Goal: Information Seeking & Learning: Understand process/instructions

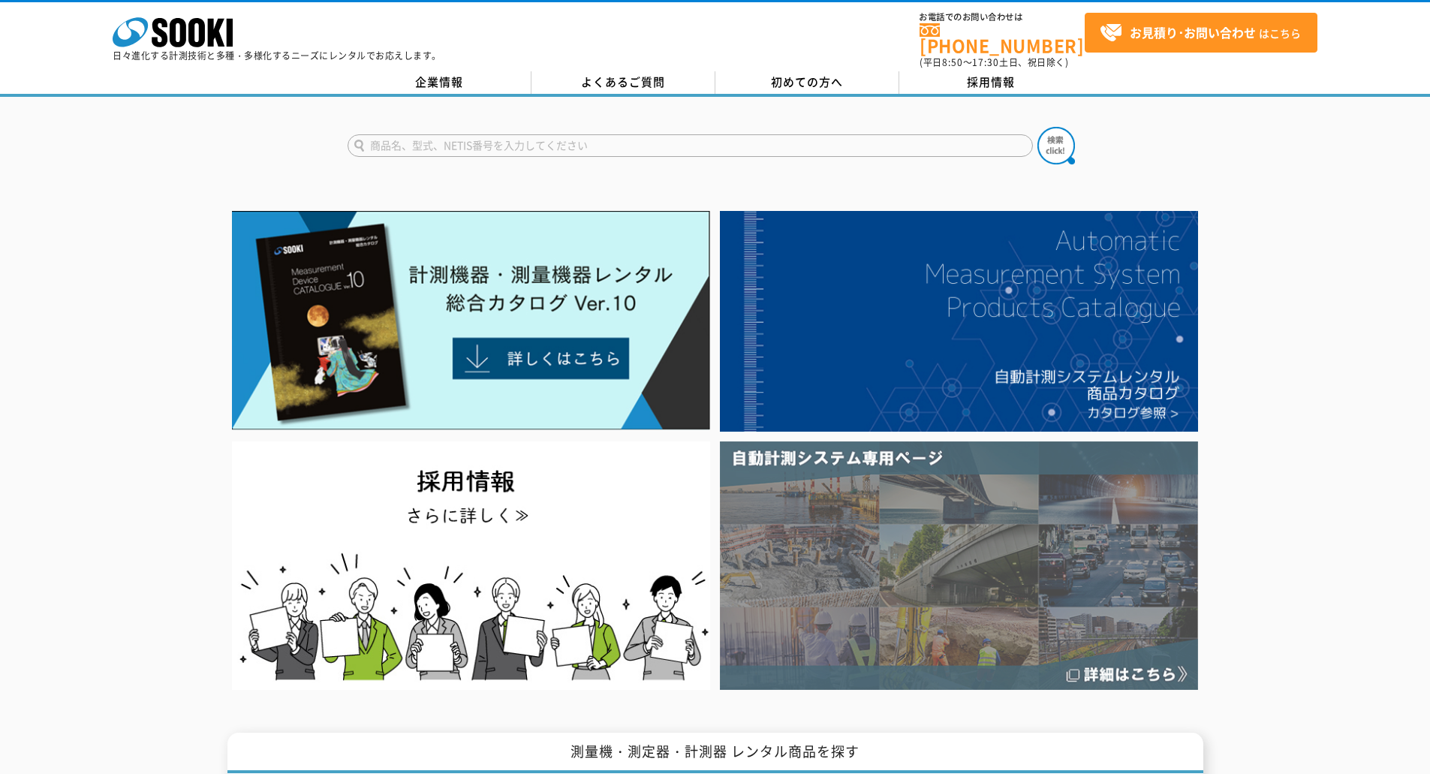
click at [845, 504] on img at bounding box center [959, 565] width 478 height 248
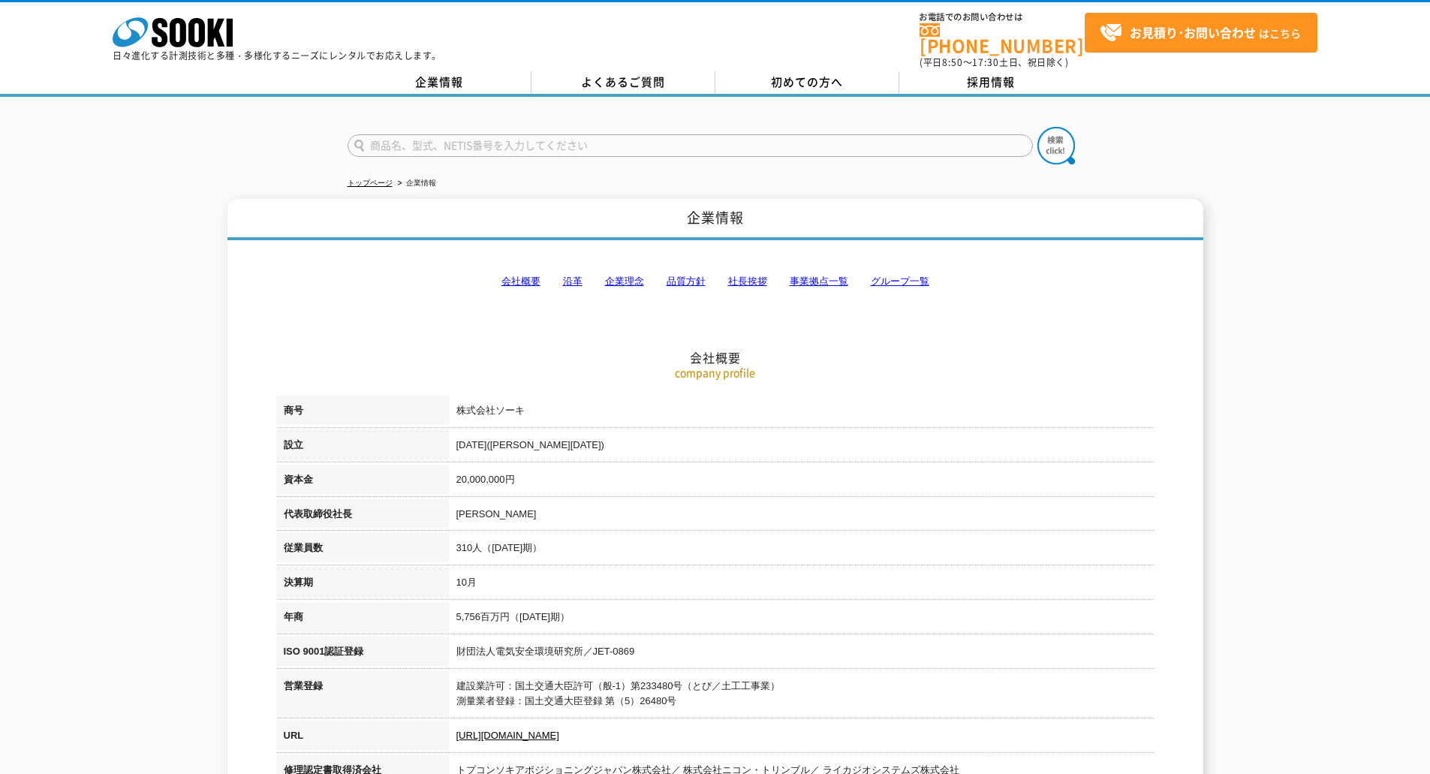
click at [573, 275] on link "沿革" at bounding box center [573, 280] width 20 height 11
click at [632, 275] on link "企業理念" at bounding box center [624, 280] width 39 height 11
click at [1170, 31] on strong "お見積り･お問い合わせ" at bounding box center [1193, 32] width 126 height 18
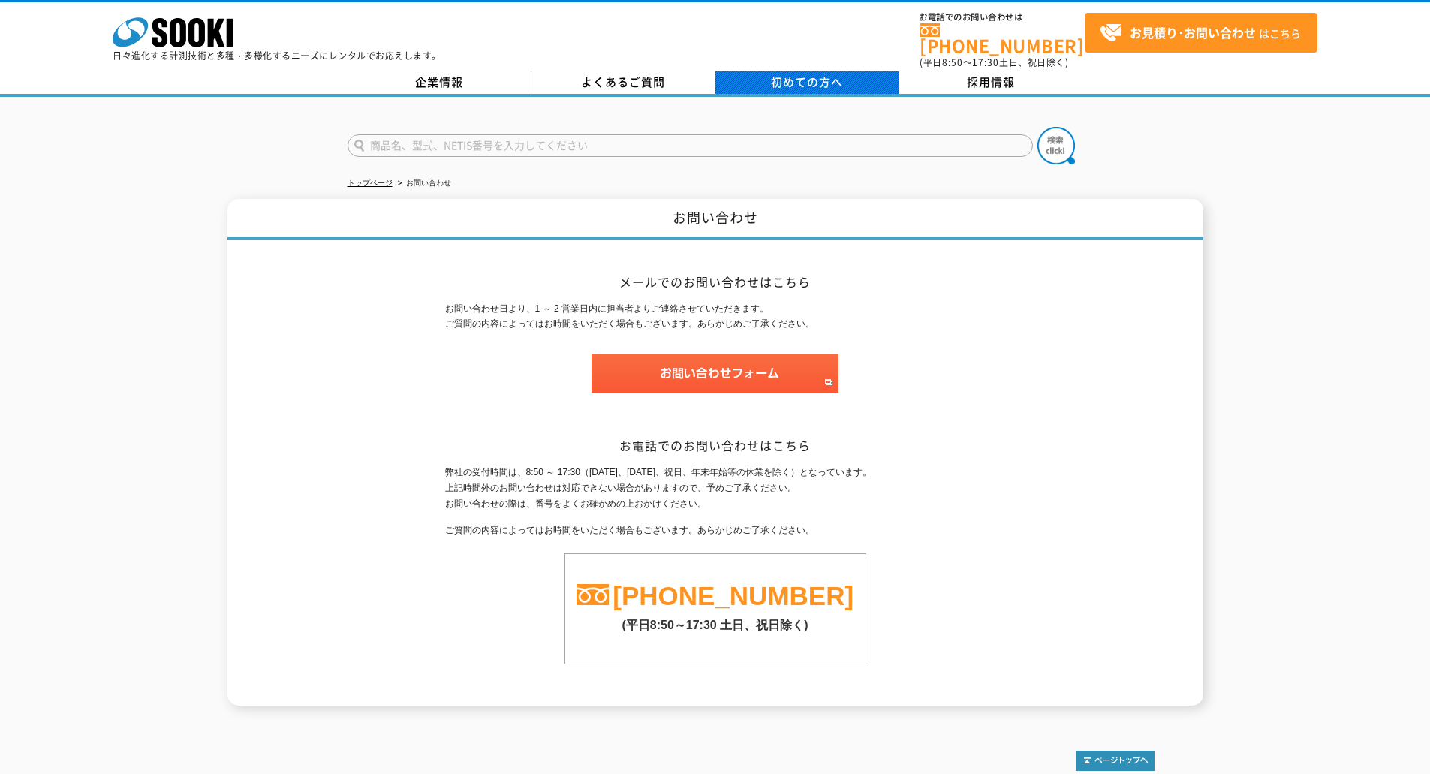
click at [826, 76] on span "初めての方へ" at bounding box center [807, 82] width 72 height 17
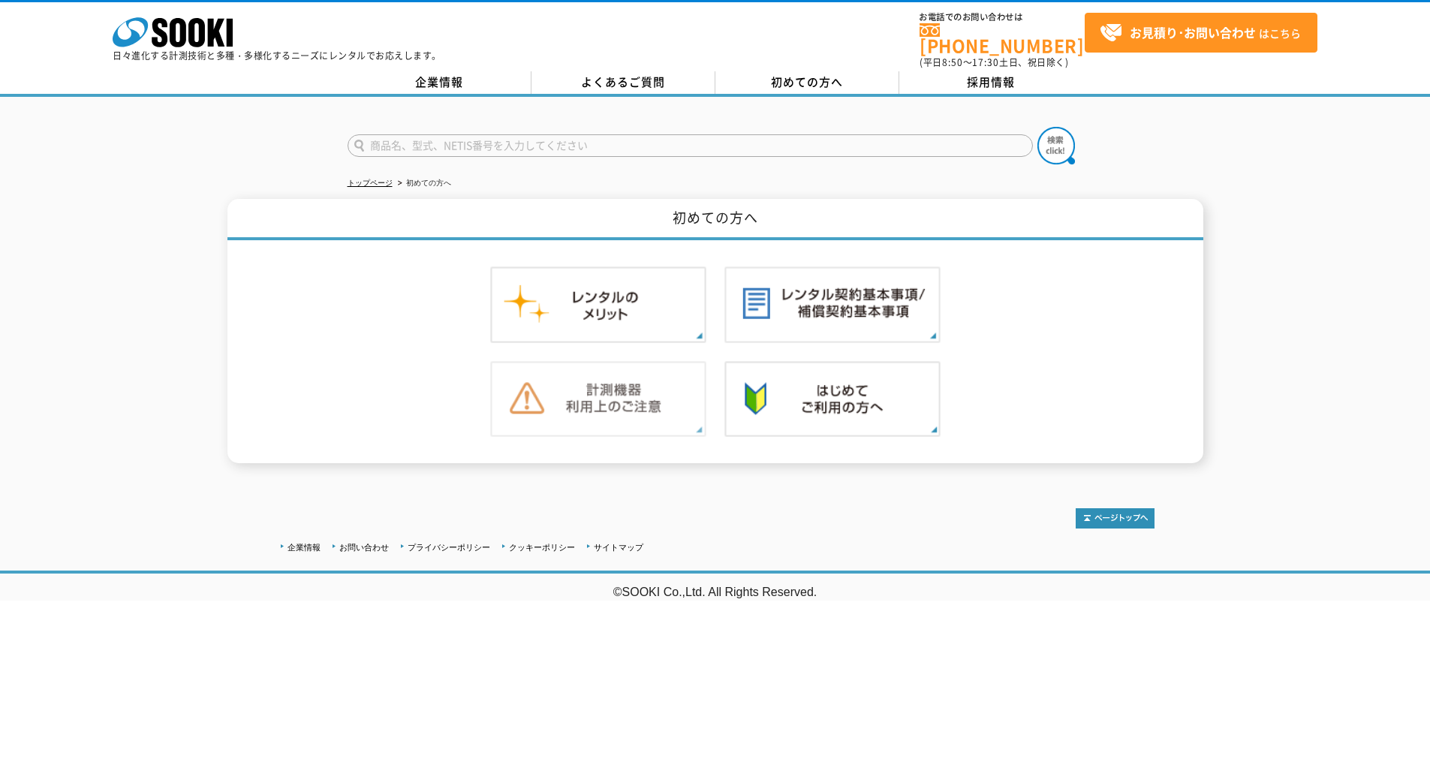
click at [595, 427] on img at bounding box center [598, 399] width 216 height 77
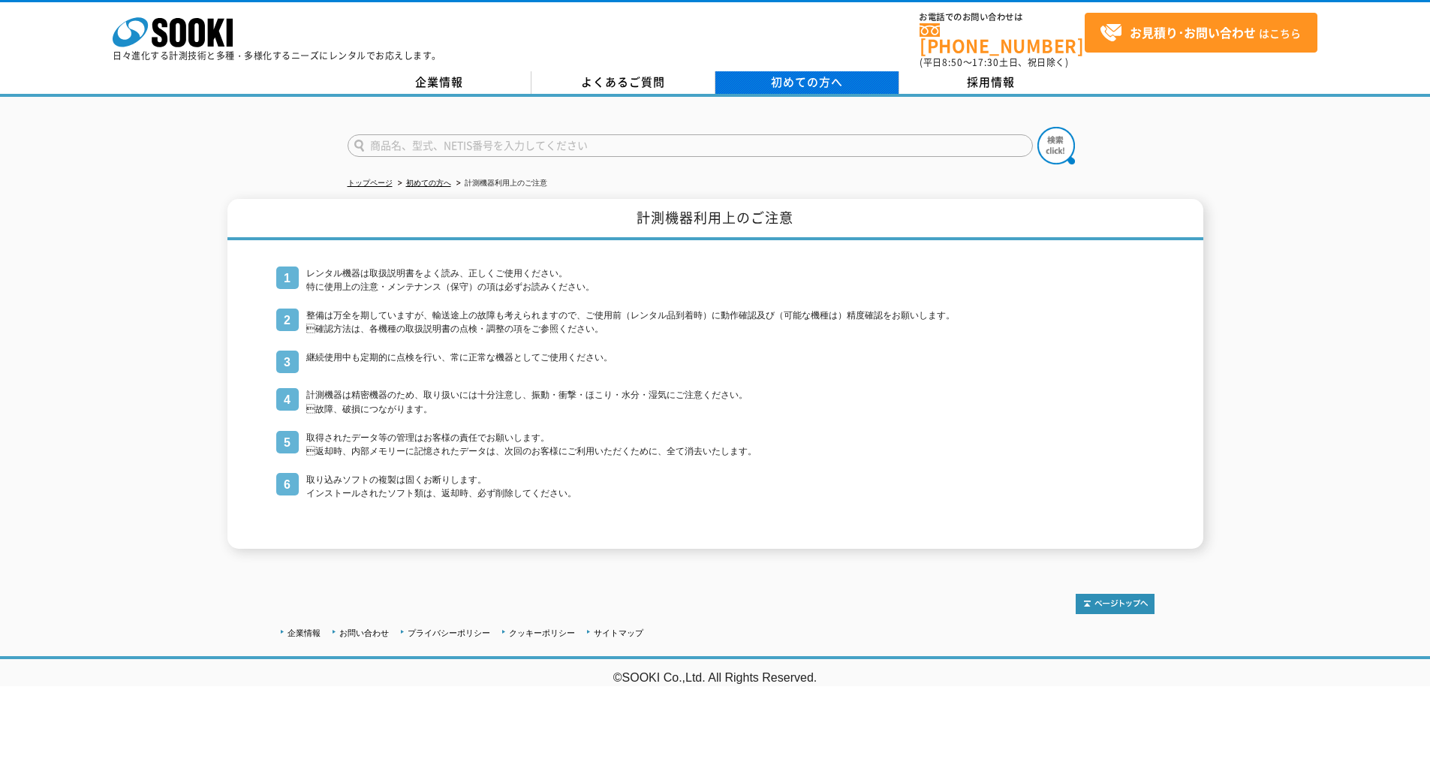
click at [795, 74] on span "初めての方へ" at bounding box center [807, 82] width 72 height 17
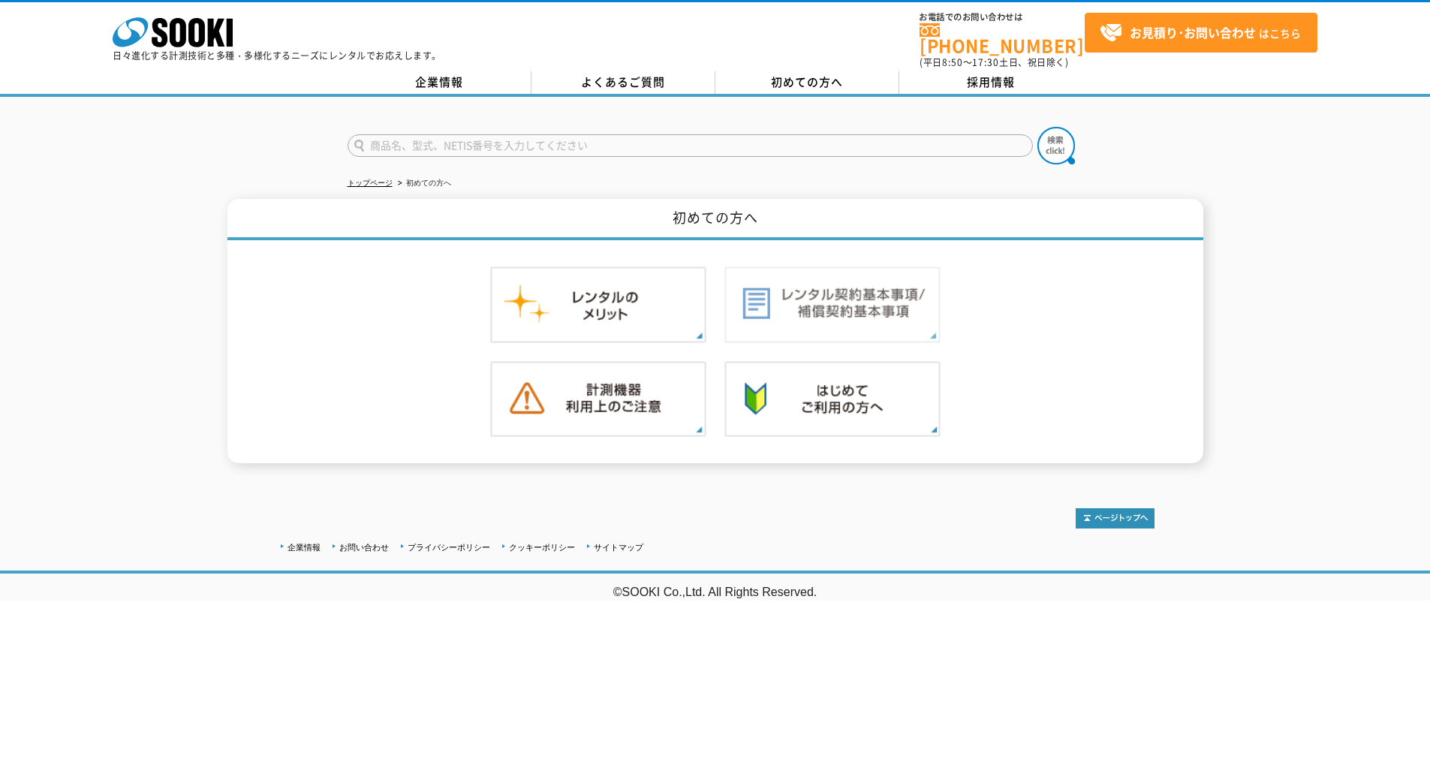
click at [857, 290] on img at bounding box center [832, 304] width 216 height 77
